Goal: Task Accomplishment & Management: Manage account settings

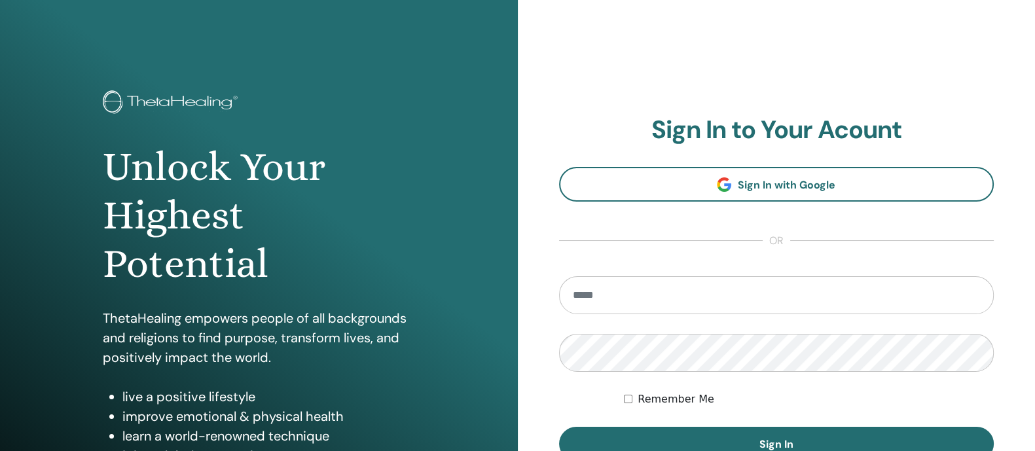
click at [643, 303] on input "email" at bounding box center [776, 295] width 435 height 38
type input "**********"
click at [559, 427] on button "Sign In" at bounding box center [776, 444] width 435 height 34
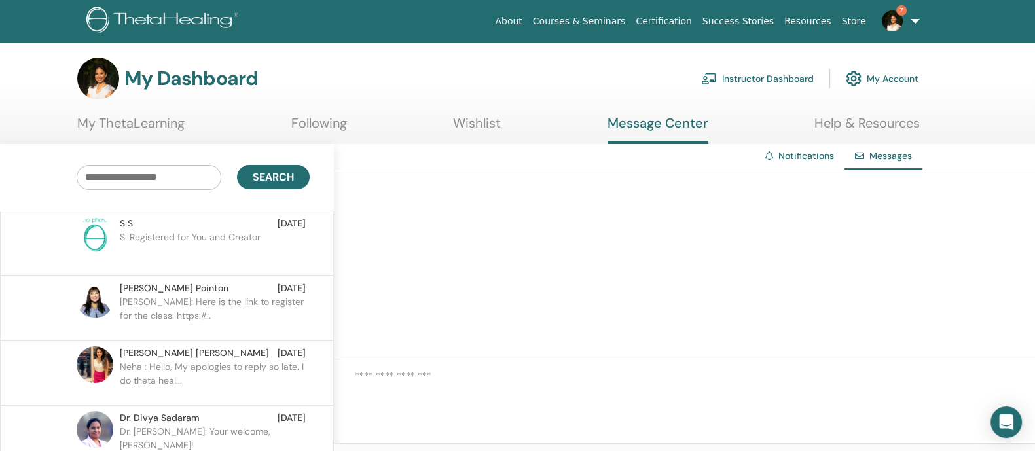
click at [243, 236] on p "S: Registered for You and Creator" at bounding box center [215, 249] width 190 height 39
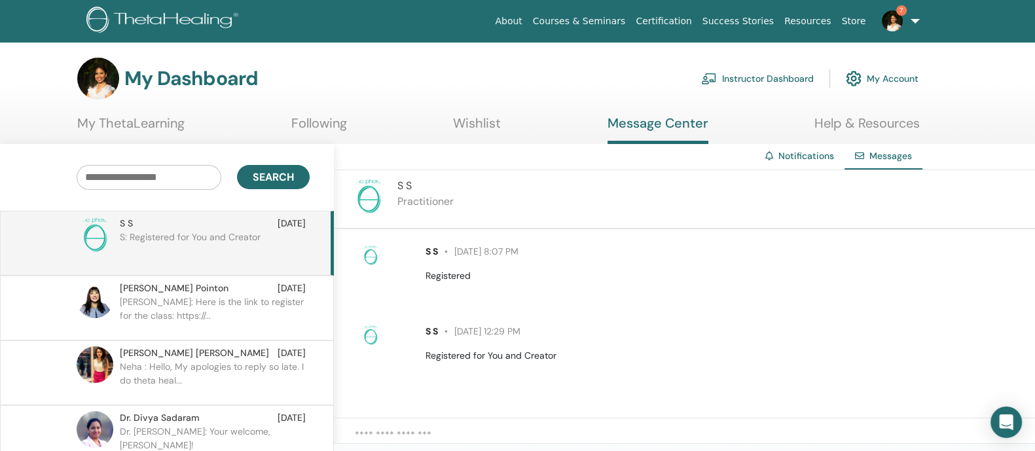
click at [217, 320] on p "Yvonne: Here is the link to register for the class: https://..." at bounding box center [215, 314] width 190 height 39
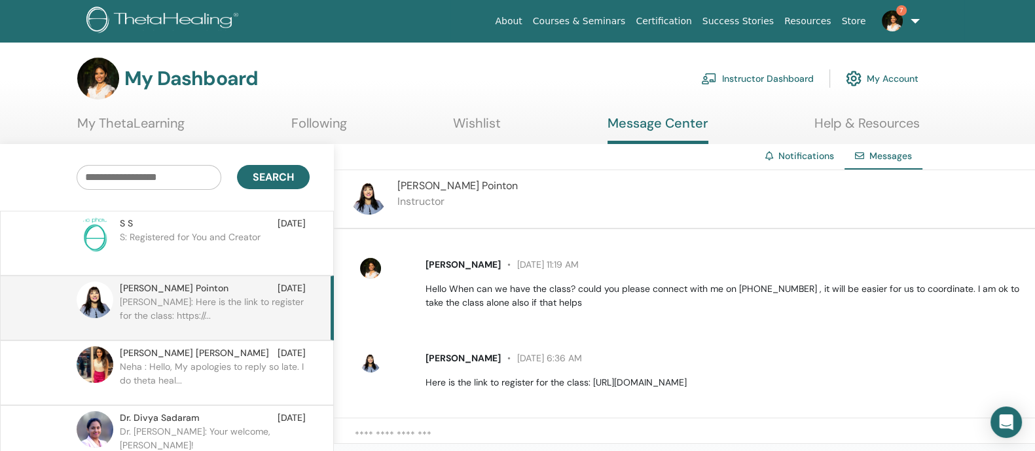
scroll to position [1424, 0]
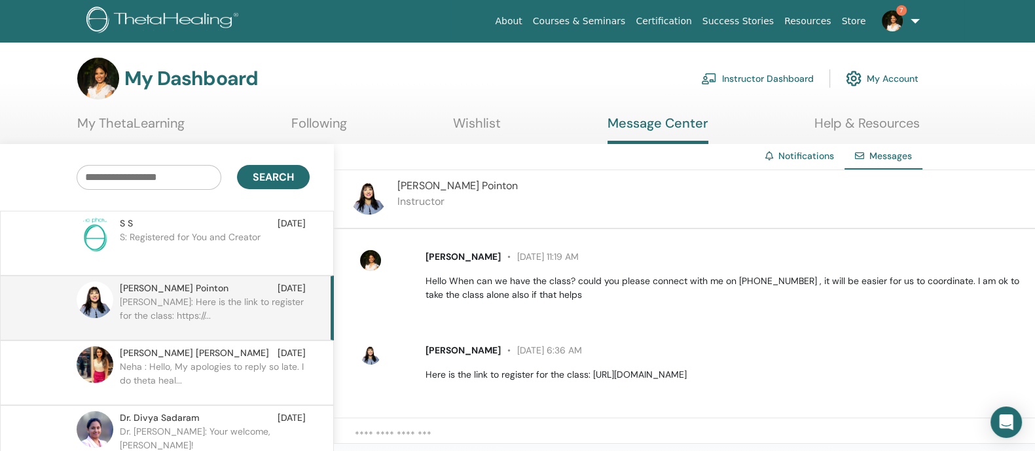
click at [904, 24] on span "7" at bounding box center [892, 20] width 31 height 10
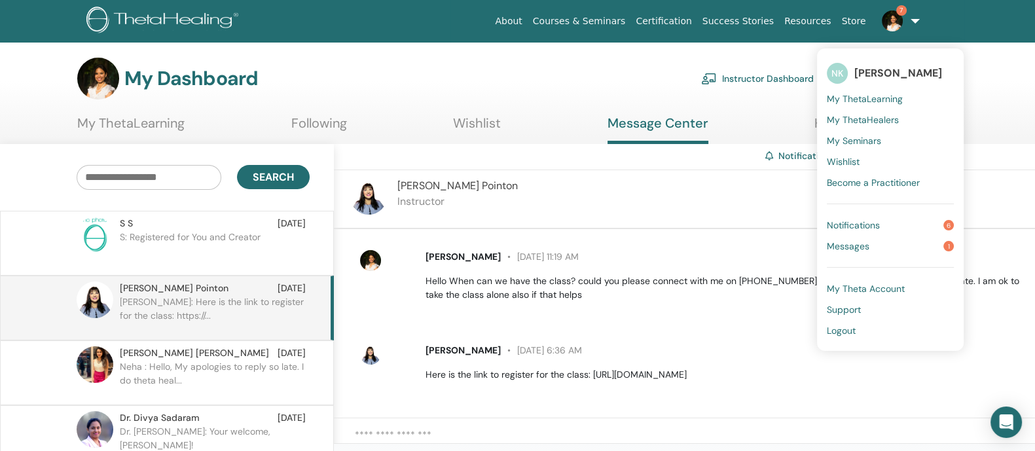
click at [862, 224] on span "Notifications" at bounding box center [853, 225] width 53 height 12
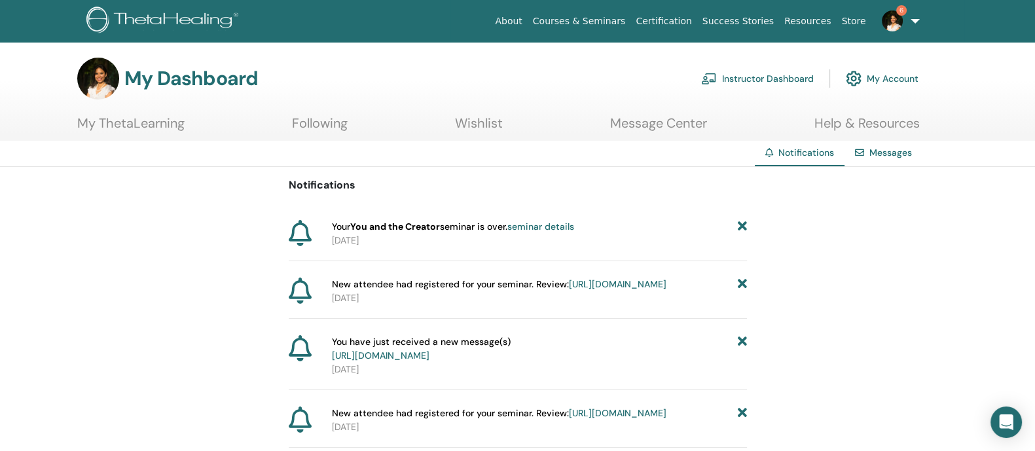
click at [769, 81] on link "Instructor Dashboard" at bounding box center [757, 78] width 113 height 29
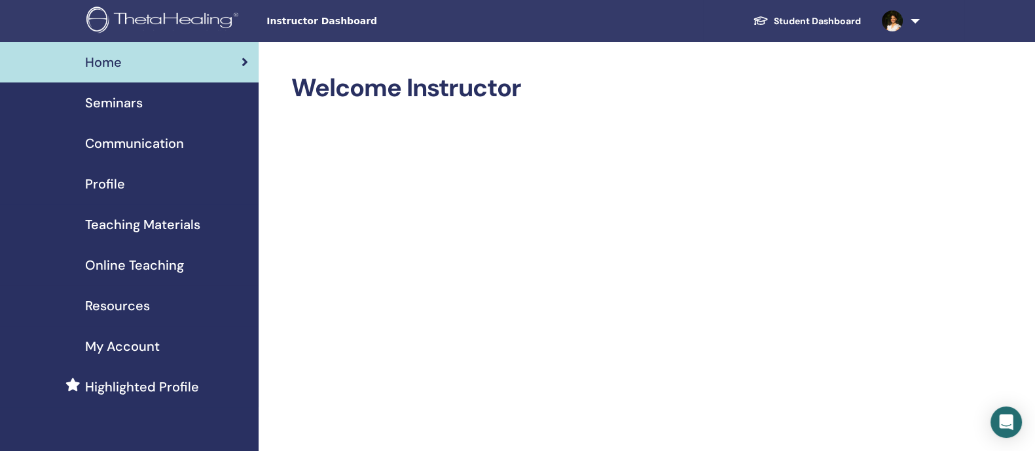
click at [177, 230] on span "Teaching Materials" at bounding box center [142, 225] width 115 height 20
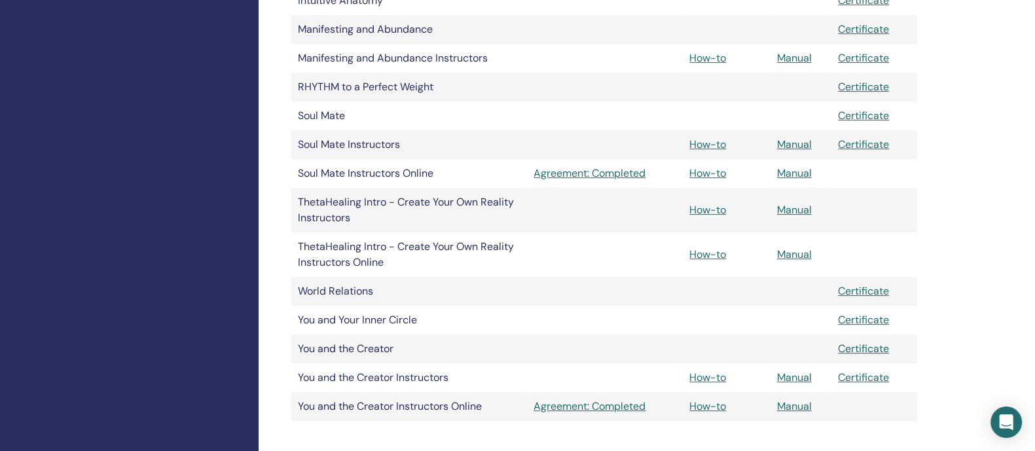
scroll to position [619, 0]
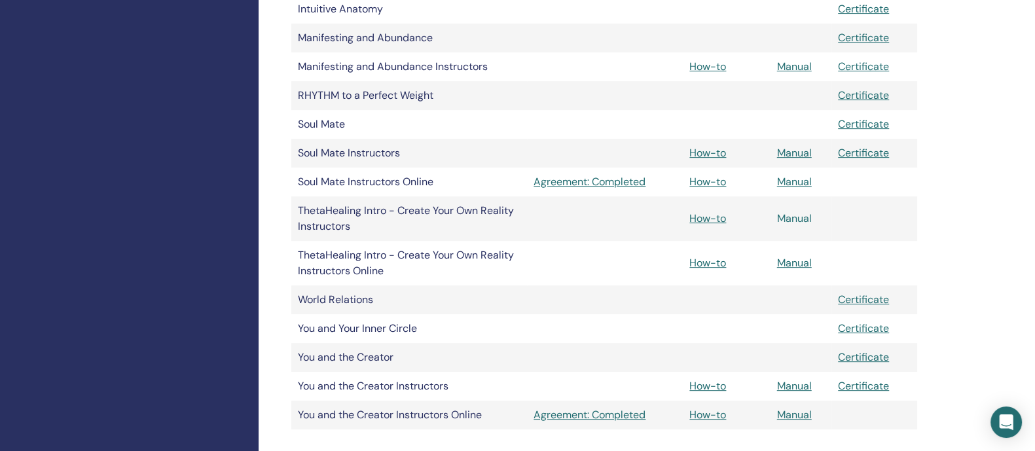
click at [805, 217] on link "Manual" at bounding box center [794, 218] width 35 height 14
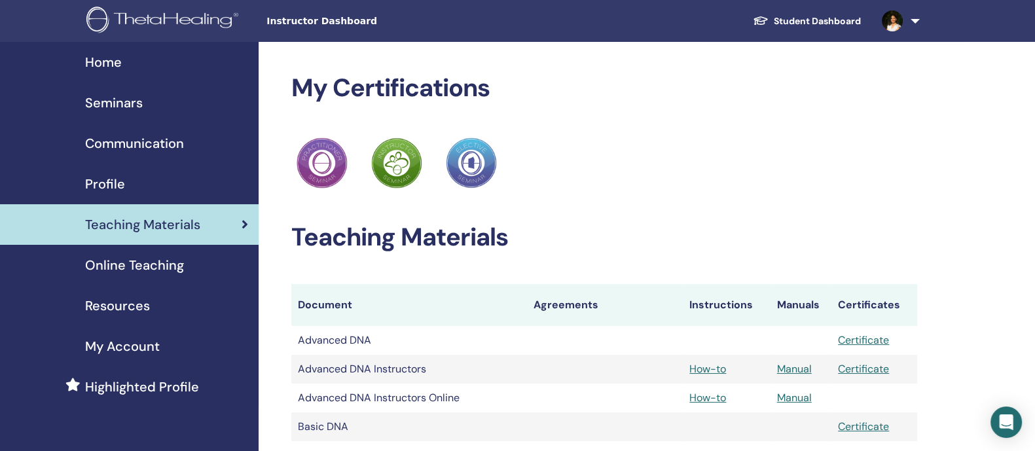
click at [131, 312] on span "Resources" at bounding box center [117, 306] width 65 height 20
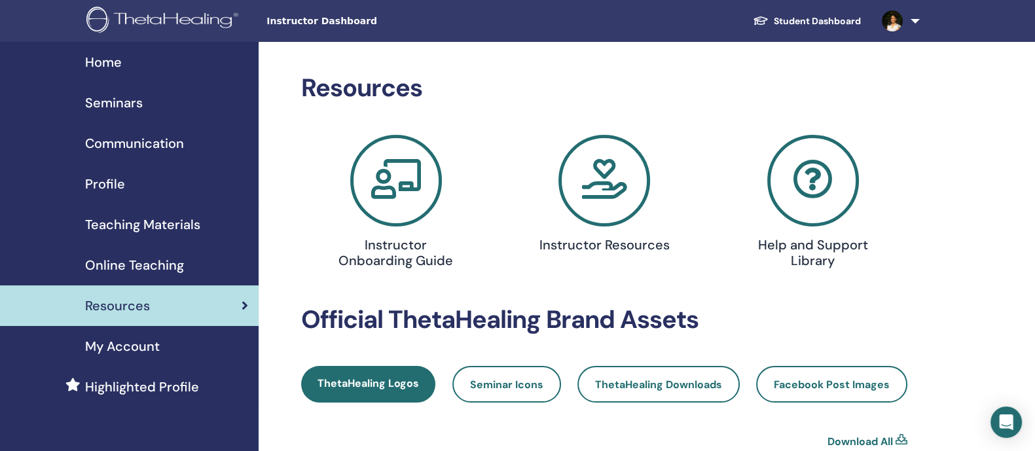
click at [144, 228] on span "Teaching Materials" at bounding box center [142, 225] width 115 height 20
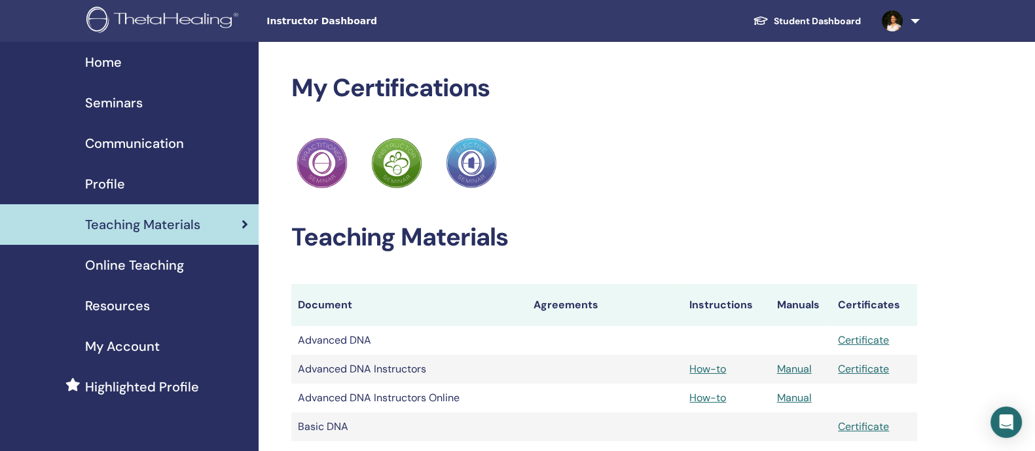
click at [117, 100] on span "Seminars" at bounding box center [114, 103] width 58 height 20
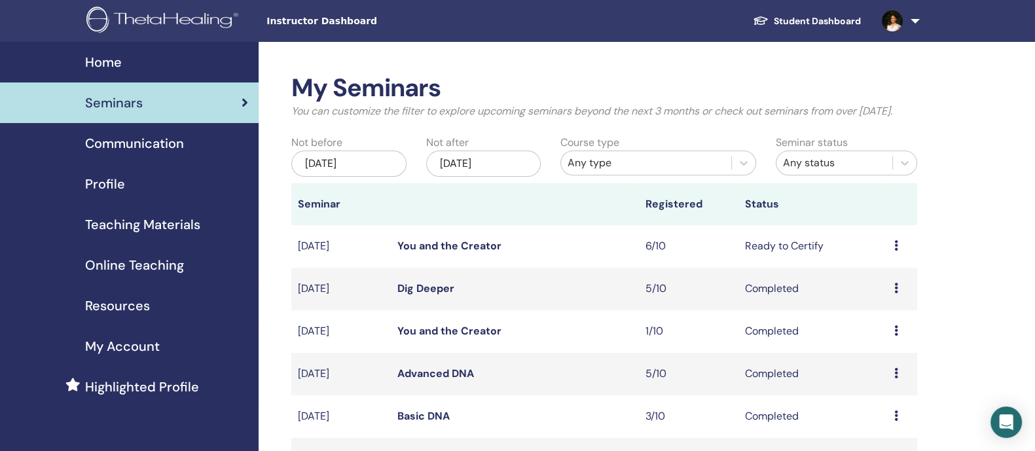
click at [155, 141] on span "Communication" at bounding box center [134, 144] width 99 height 20
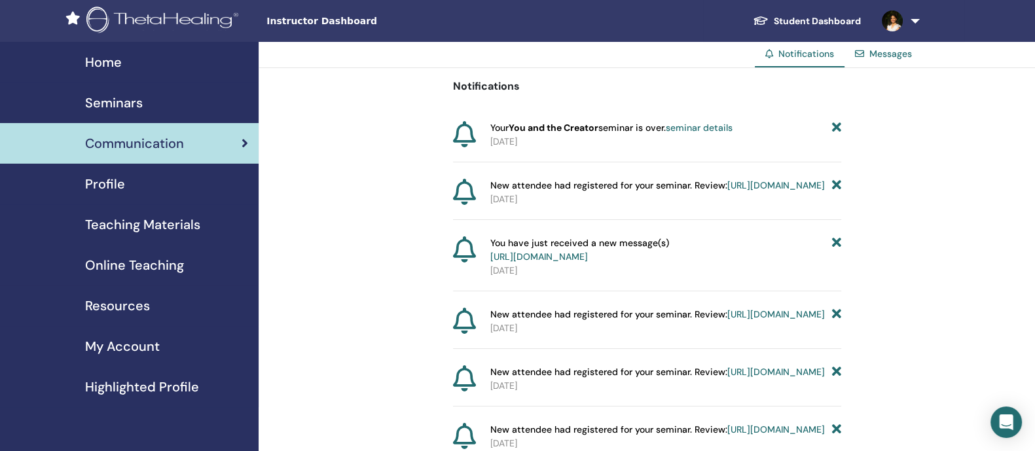
click at [131, 310] on span "Resources" at bounding box center [117, 306] width 65 height 20
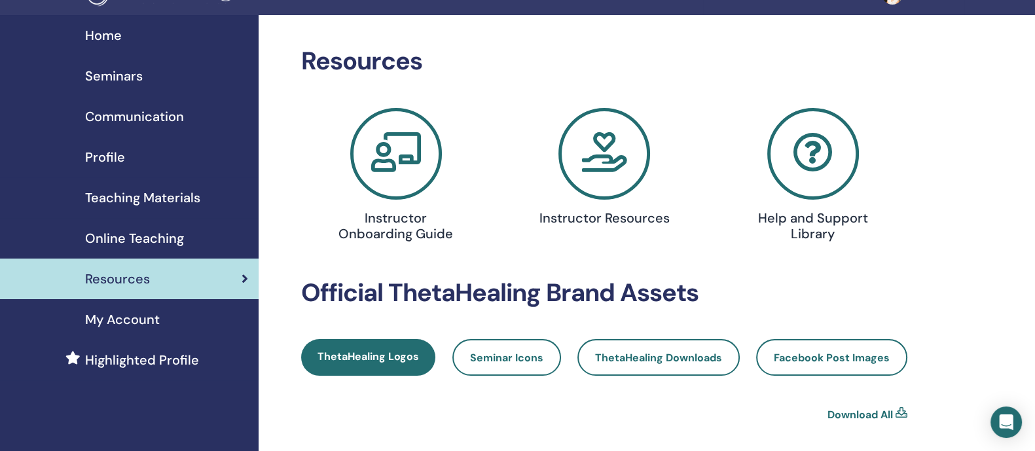
scroll to position [24, 0]
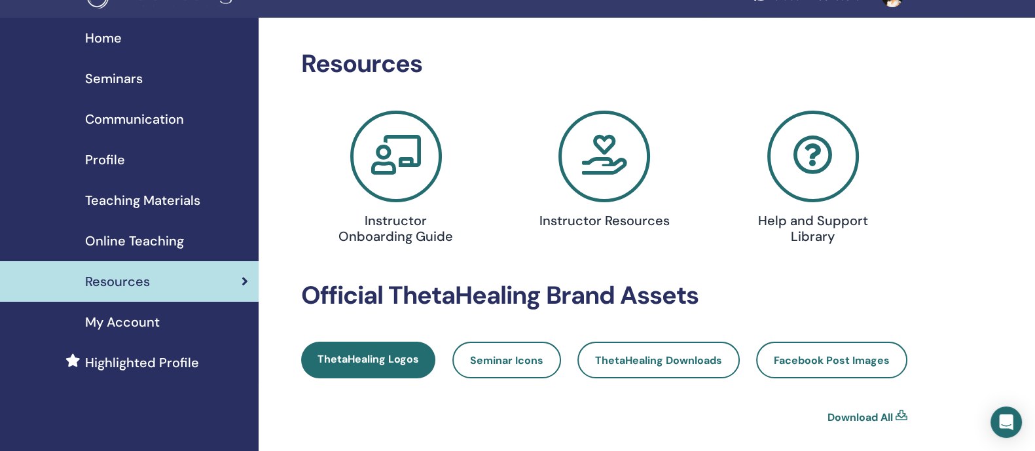
click at [613, 219] on h4 "Instructor Resources" at bounding box center [604, 221] width 135 height 16
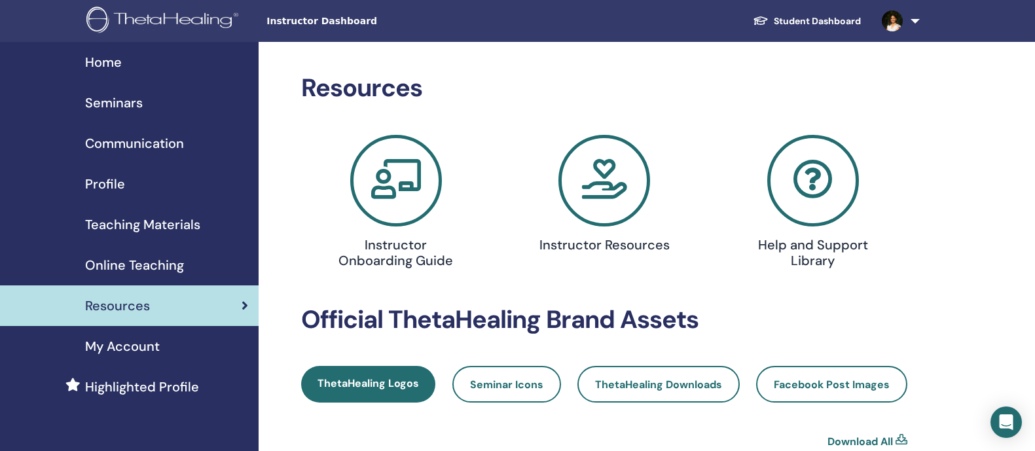
scroll to position [24, 0]
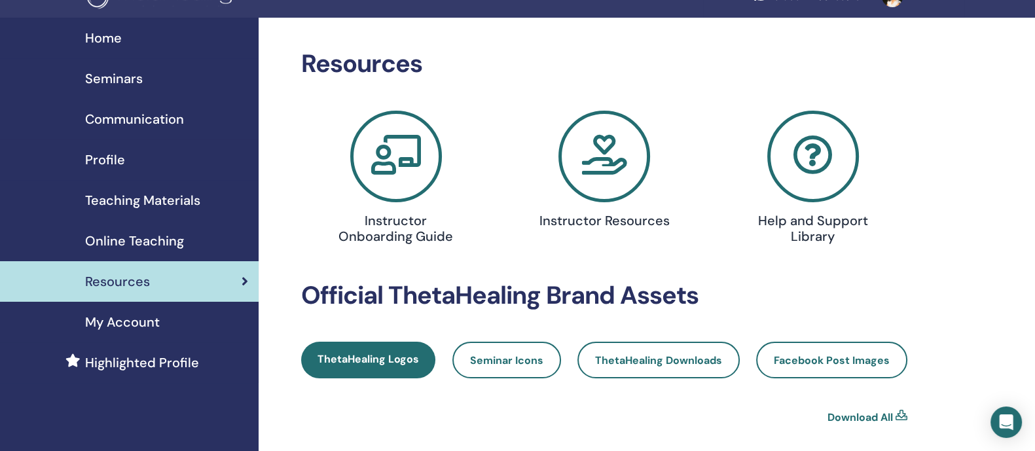
click at [149, 202] on span "Teaching Materials" at bounding box center [142, 201] width 115 height 20
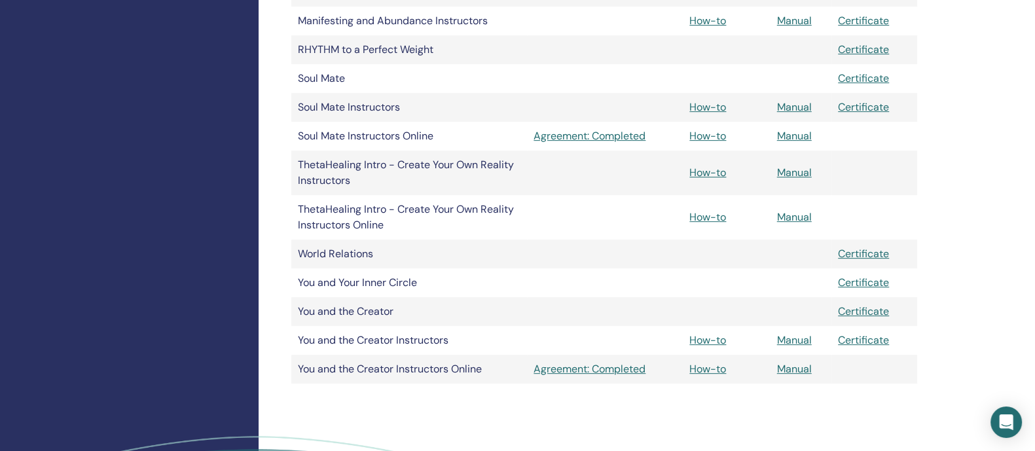
scroll to position [664, 0]
click at [797, 168] on link "Manual" at bounding box center [794, 174] width 35 height 14
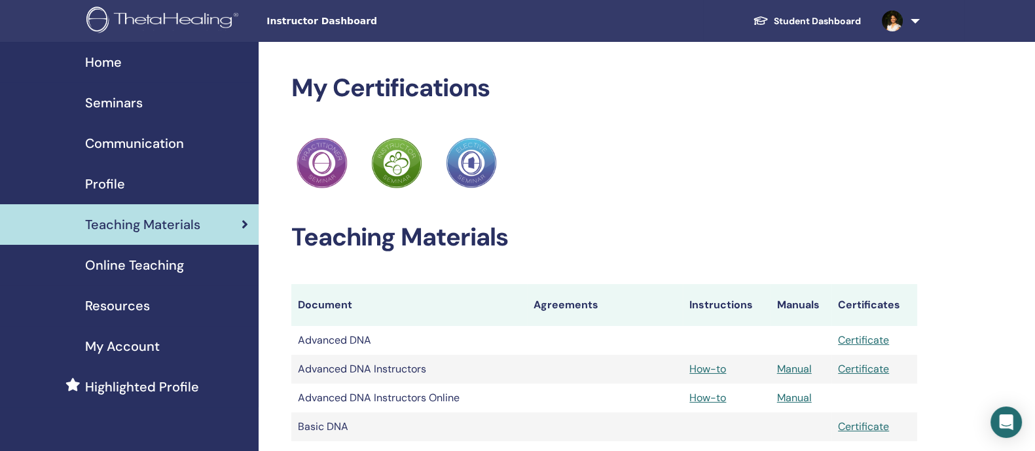
click at [122, 100] on span "Seminars" at bounding box center [114, 103] width 58 height 20
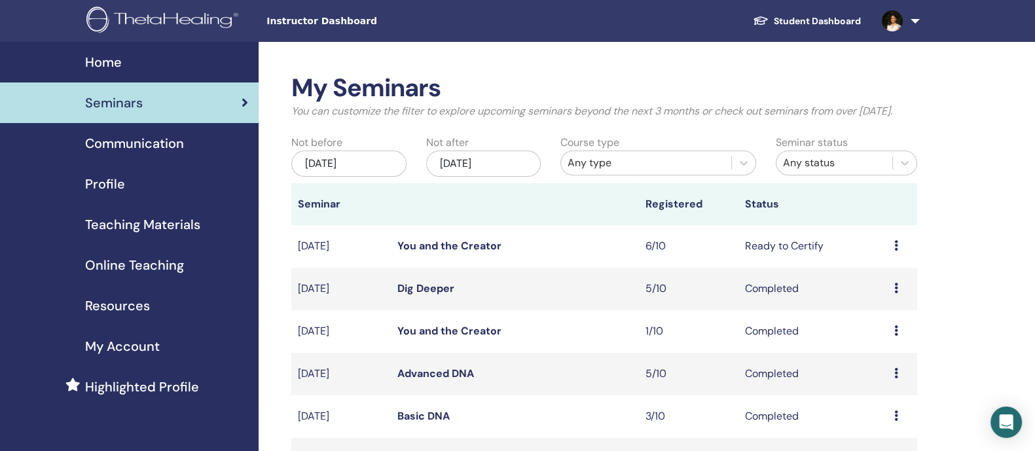
click at [458, 253] on link "You and the Creator" at bounding box center [449, 246] width 104 height 14
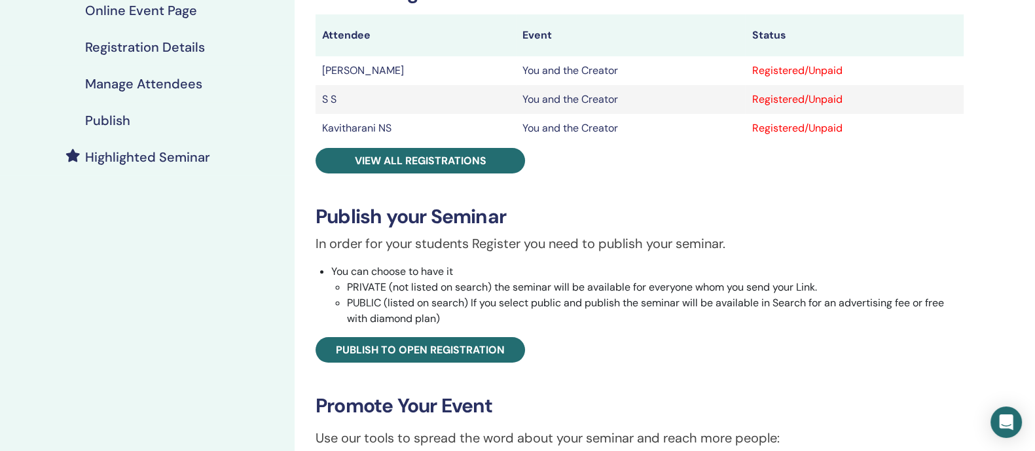
scroll to position [236, 0]
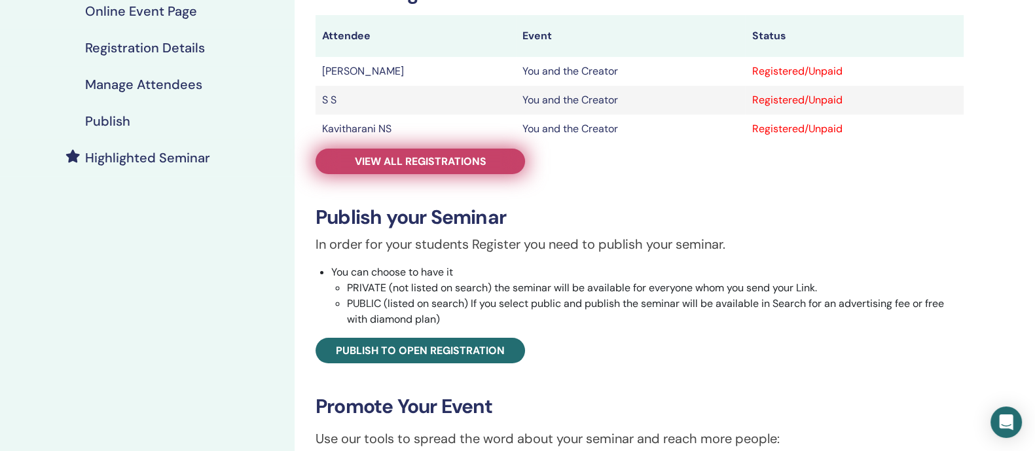
click at [416, 163] on span "View all registrations" at bounding box center [421, 162] width 132 height 14
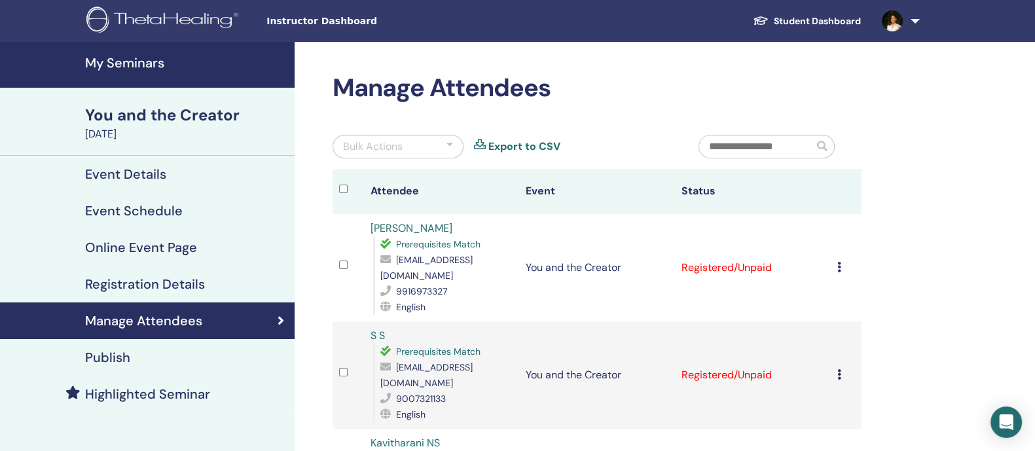
click at [809, 140] on input "text" at bounding box center [756, 147] width 115 height 22
click at [449, 147] on div at bounding box center [450, 147] width 7 height 16
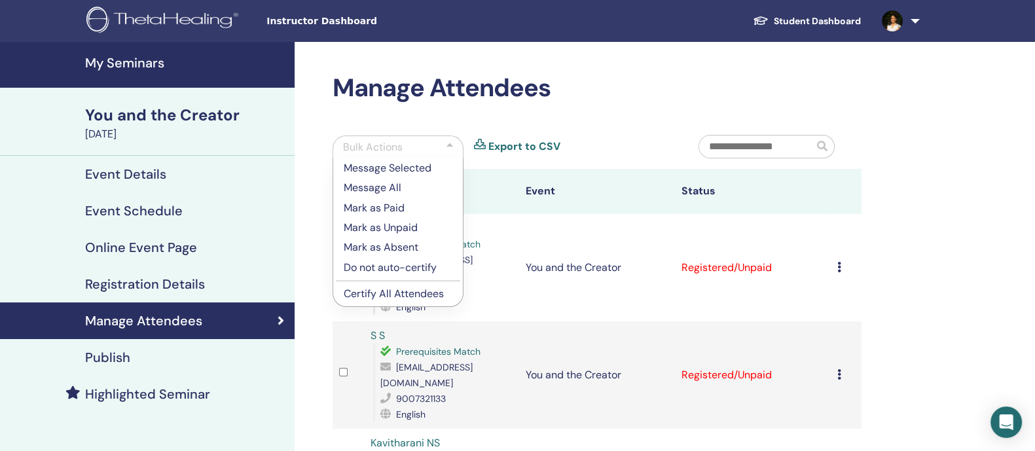
click at [403, 292] on p "Certify All Attendees" at bounding box center [398, 294] width 109 height 16
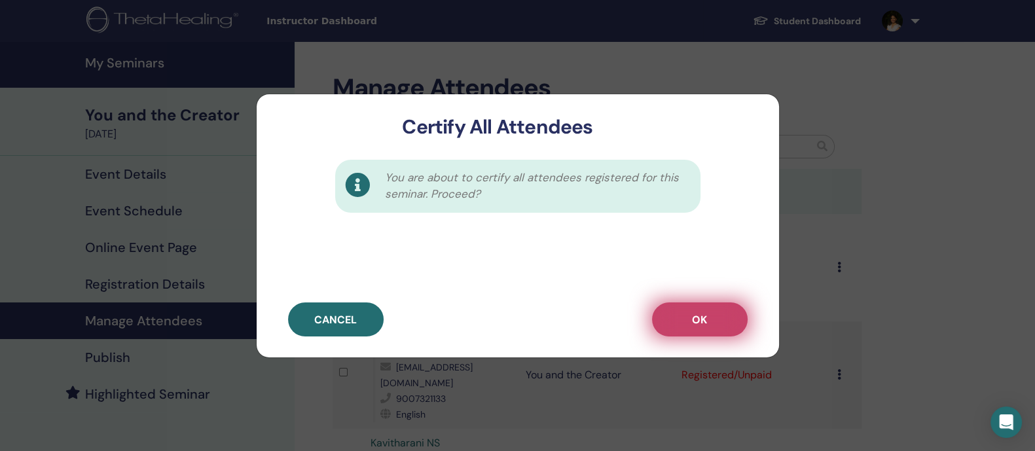
click at [692, 325] on span "OK" at bounding box center [699, 320] width 15 height 14
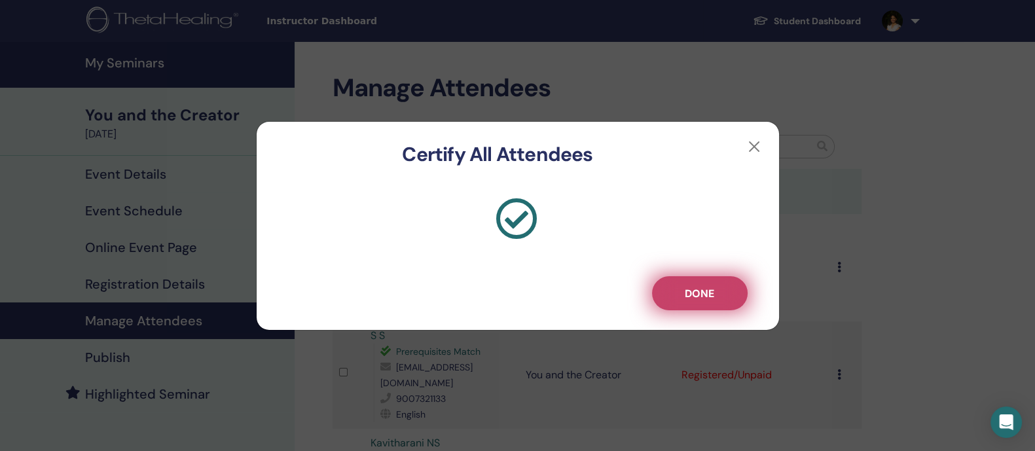
click at [701, 293] on span "Done" at bounding box center [699, 294] width 29 height 14
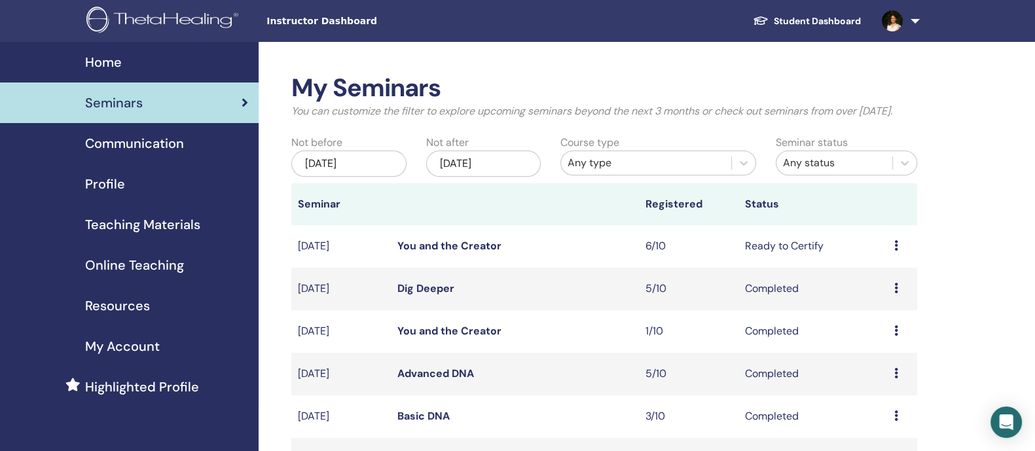
click at [824, 16] on link "Student Dashboard" at bounding box center [806, 21] width 129 height 24
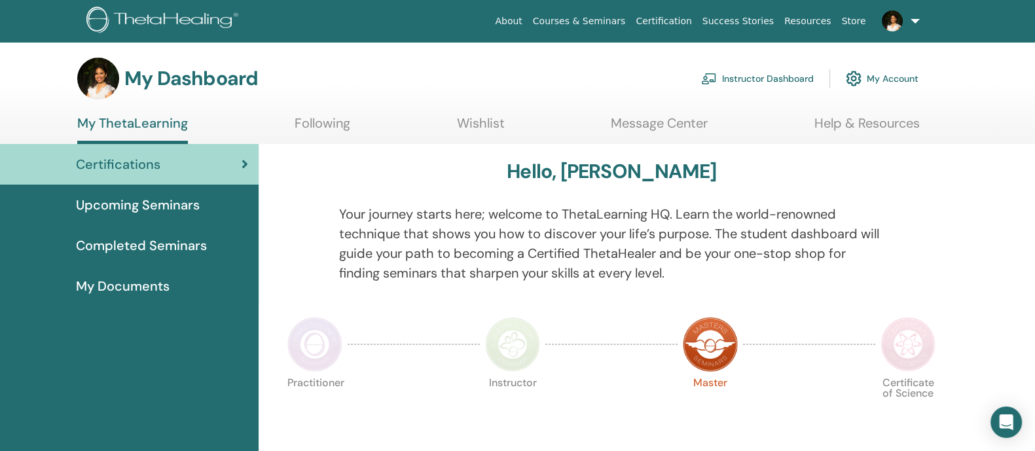
click at [292, 133] on ul "My ThetaLearning Following Wishlist Message Center Help & Resources" at bounding box center [498, 129] width 843 height 29
click at [177, 211] on span "Upcoming Seminars" at bounding box center [138, 205] width 124 height 20
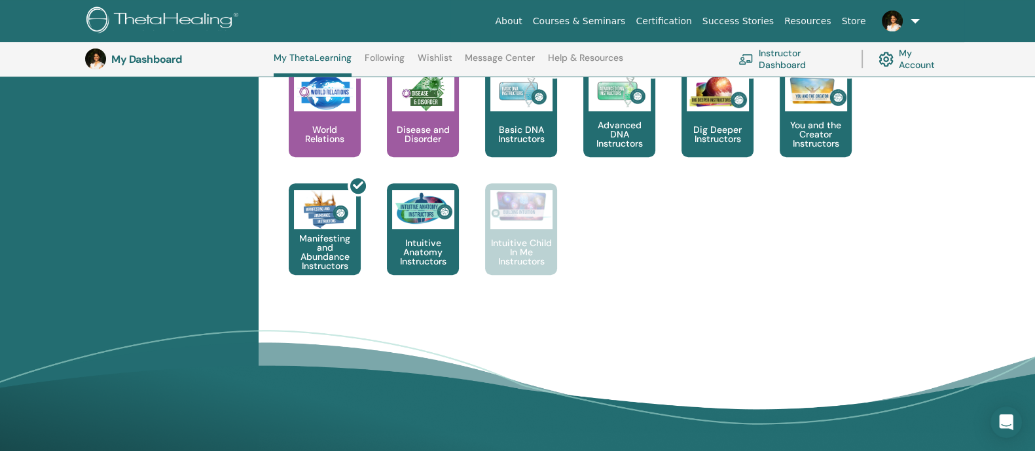
scroll to position [702, 0]
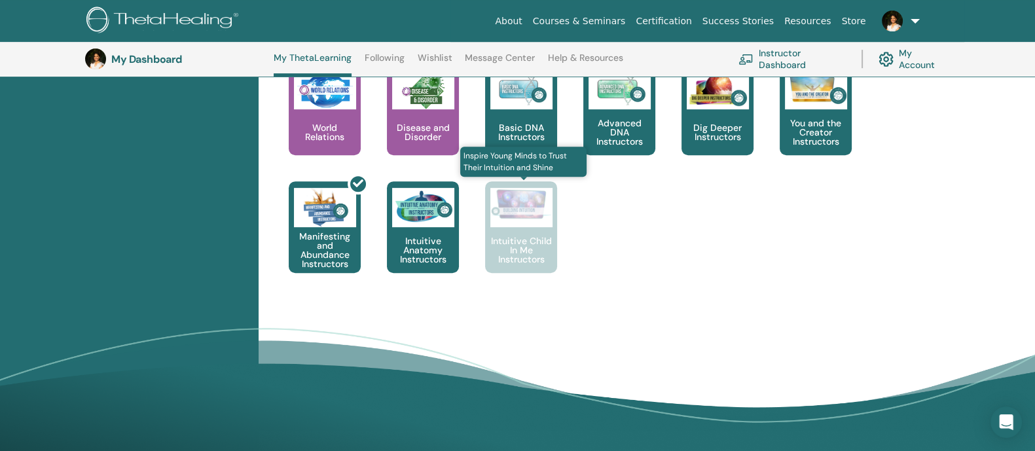
click at [536, 247] on p "Intuitive Child In Me Instructors" at bounding box center [521, 249] width 72 height 27
